Goal: Information Seeking & Learning: Learn about a topic

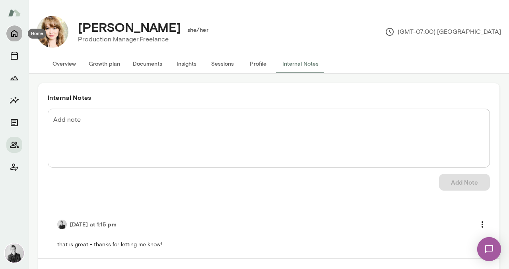
click at [11, 34] on icon "Home" at bounding box center [14, 33] width 6 height 7
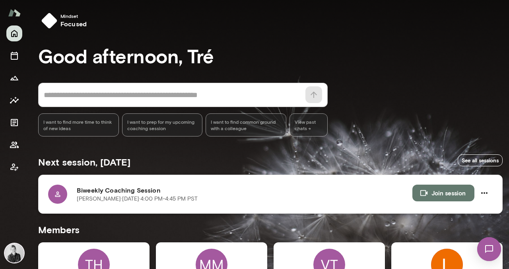
click at [96, 195] on p "[PERSON_NAME] · [DATE] · 4:00 PM-4:45 PM PST" at bounding box center [137, 199] width 121 height 8
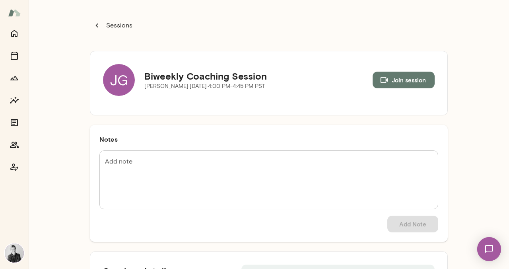
click at [112, 69] on div "JG" at bounding box center [119, 80] width 32 height 32
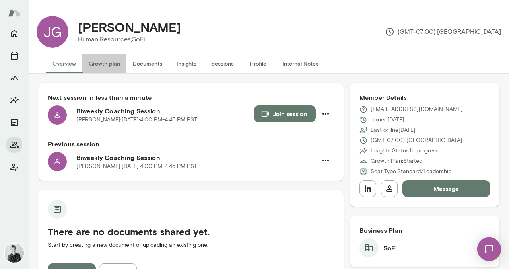
click at [105, 66] on button "Growth plan" at bounding box center [104, 63] width 44 height 19
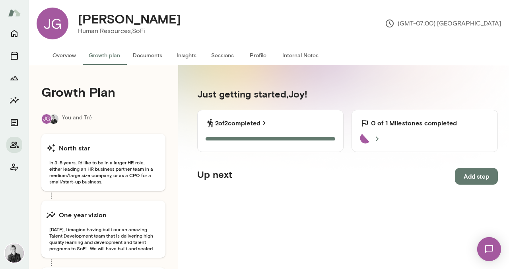
scroll to position [9, 0]
click at [184, 53] on button "Insights" at bounding box center [187, 54] width 36 height 19
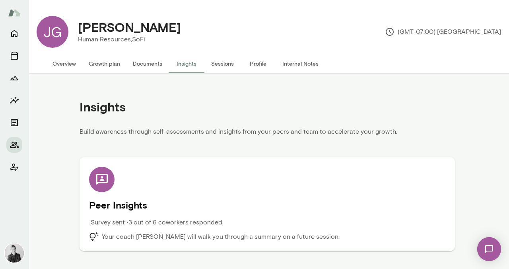
click at [277, 223] on div "Survey sent • 3 out of 6 coworkers responded" at bounding box center [222, 225] width 267 height 14
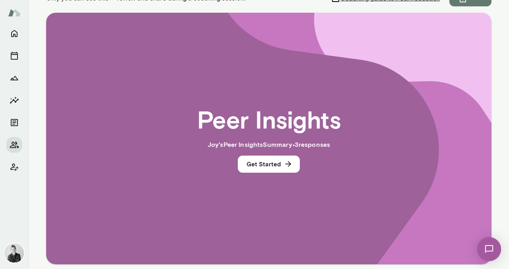
scroll to position [145, 0]
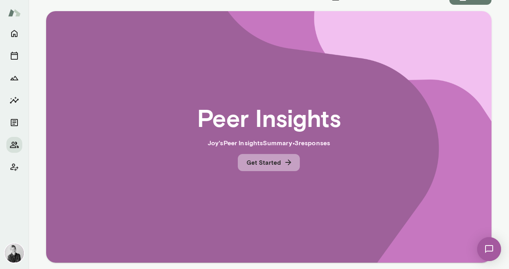
click at [273, 162] on button "Get Started" at bounding box center [269, 162] width 62 height 17
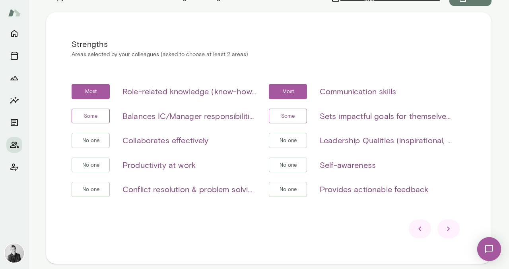
scroll to position [180, 0]
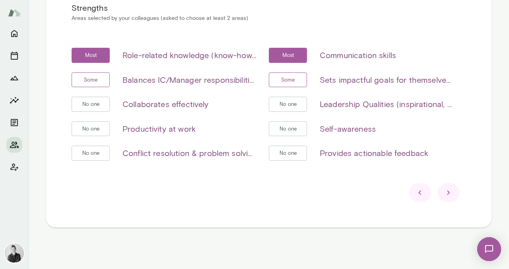
click at [444, 193] on icon at bounding box center [449, 193] width 10 height 10
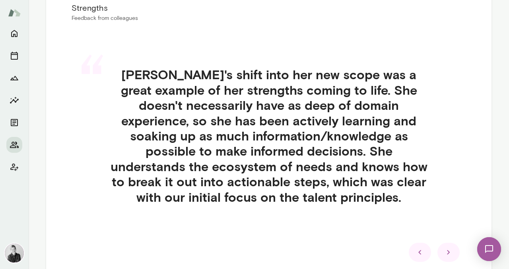
click at [448, 252] on icon at bounding box center [449, 253] width 10 height 10
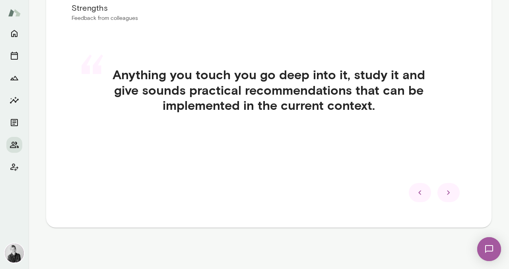
click at [444, 190] on icon at bounding box center [449, 193] width 10 height 10
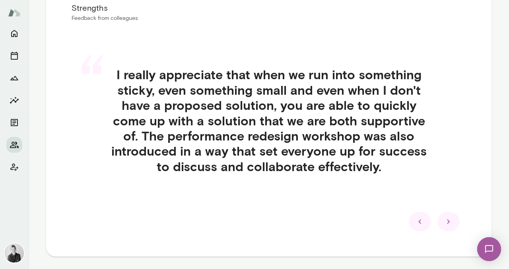
click at [446, 219] on icon at bounding box center [449, 222] width 10 height 10
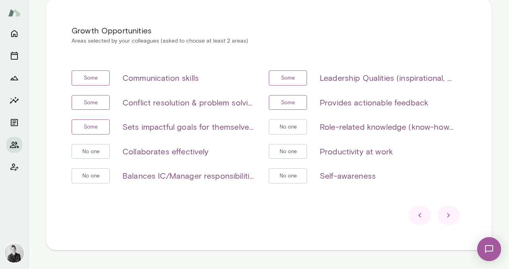
scroll to position [125, 0]
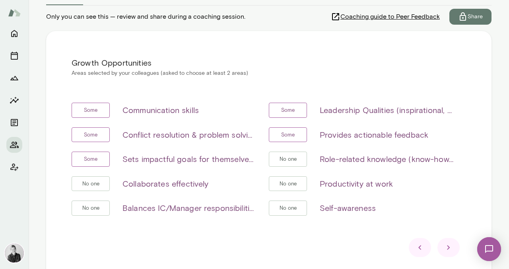
click at [445, 249] on icon at bounding box center [449, 248] width 10 height 10
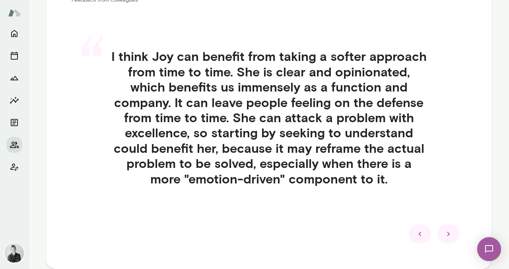
scroll to position [199, 0]
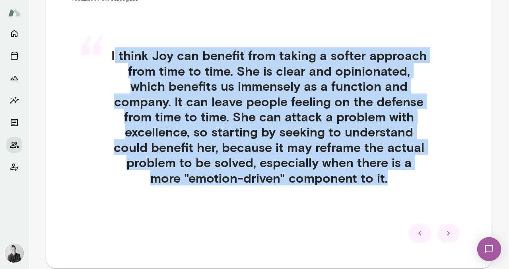
drag, startPoint x: 393, startPoint y: 183, endPoint x: 114, endPoint y: 51, distance: 308.5
click at [114, 51] on h4 "I think Joy can benefit from taking a softer approach from time to time. She is…" at bounding box center [269, 117] width 357 height 138
copy h4 "think Joy can benefit from taking a softer approach from time to time. She is c…"
